Goal: Find contact information: Find contact information

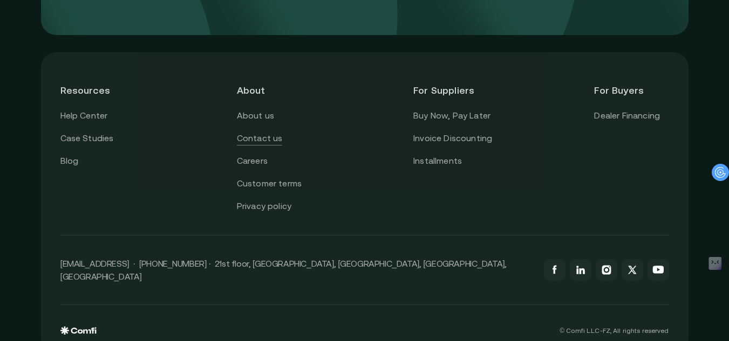
click at [267, 132] on link "Contact us" at bounding box center [260, 139] width 46 height 14
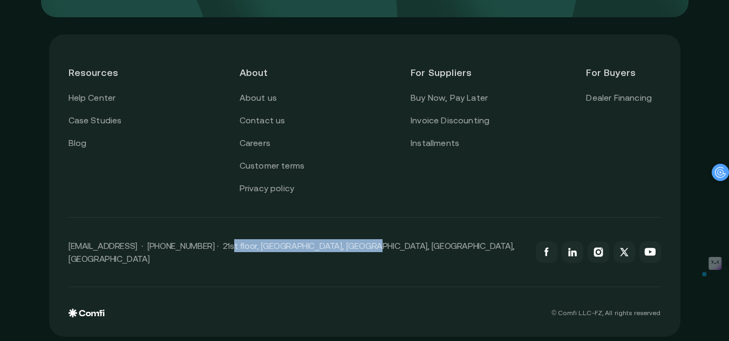
drag, startPoint x: 221, startPoint y: 250, endPoint x: 350, endPoint y: 252, distance: 128.9
click at [350, 252] on p "[EMAIL_ADDRESS] · [PHONE_NUMBER] · 21st floor, [GEOGRAPHIC_DATA], [GEOGRAPHIC_D…" at bounding box center [296, 252] width 456 height 26
copy p "21st floor, Mashreq Bank Global HQ,"
